Goal: Use online tool/utility

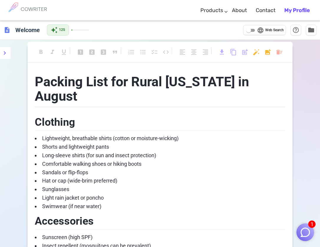
scroll to position [67, 0]
click at [154, 32] on div "description Welcome auto_awesome 125 language Web Search help_outline folder" at bounding box center [160, 30] width 320 height 19
click at [5, 54] on icon "menu" at bounding box center [5, 53] width 2 height 4
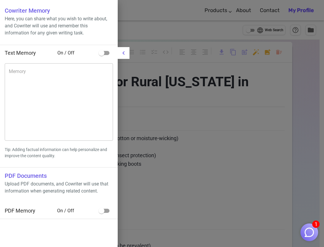
drag, startPoint x: 129, startPoint y: 56, endPoint x: 126, endPoint y: 56, distance: 3.0
click at [129, 56] on button "menu" at bounding box center [124, 53] width 12 height 12
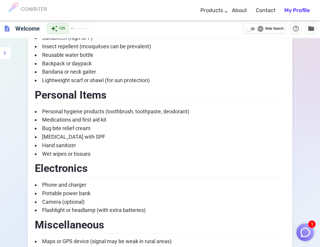
scroll to position [216, 0]
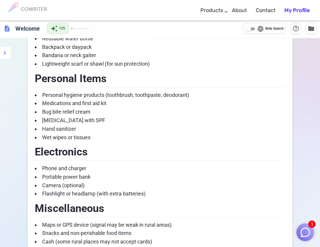
click at [308, 228] on img "button" at bounding box center [305, 232] width 11 height 11
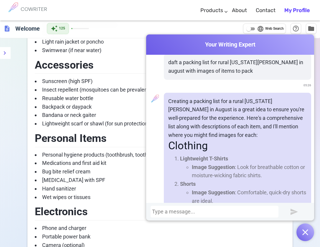
scroll to position [44, 0]
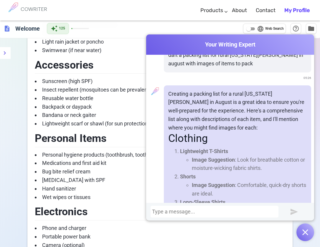
click at [234, 147] on li "Lightweight T-Shirts Image Suggestion : Look for breathable cotton or moisture-…" at bounding box center [243, 159] width 127 height 25
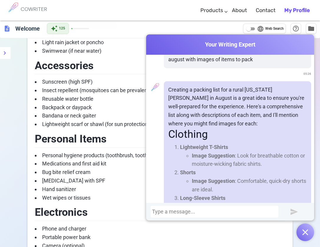
scroll to position [155, 0]
click at [193, 145] on strong "Lightweight T-Shirts" at bounding box center [204, 147] width 48 height 6
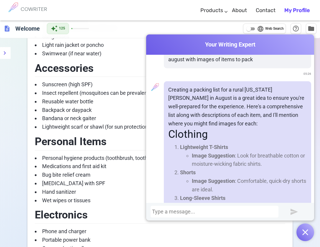
scroll to position [153, 0]
click at [193, 145] on strong "Lightweight T-Shirts" at bounding box center [204, 147] width 48 height 6
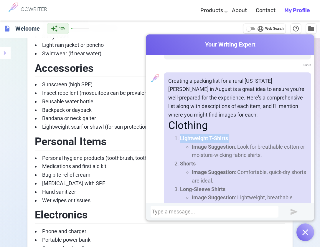
scroll to position [57, 0]
click at [215, 145] on strong "Image Suggestion" at bounding box center [213, 147] width 43 height 6
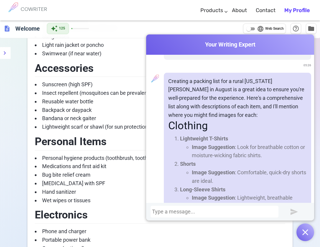
click at [215, 145] on strong "Image Suggestion" at bounding box center [213, 147] width 43 height 6
click at [208, 136] on strong "Lightweight T-Shirts" at bounding box center [204, 139] width 48 height 6
click at [160, 213] on div at bounding box center [214, 212] width 125 height 6
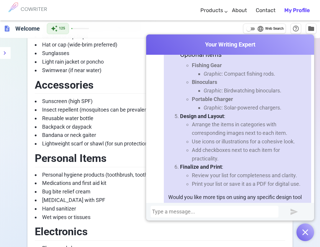
scroll to position [1638, 0]
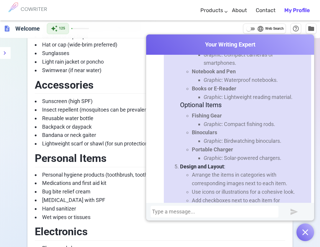
click at [219, 146] on strong "Portable Charger" at bounding box center [212, 149] width 41 height 6
click at [206, 155] on em "Graphic" at bounding box center [213, 158] width 18 height 6
click at [252, 171] on li "Arrange the items in categories with corresponding images next to each item." at bounding box center [249, 179] width 115 height 17
